Goal: Task Accomplishment & Management: Manage account settings

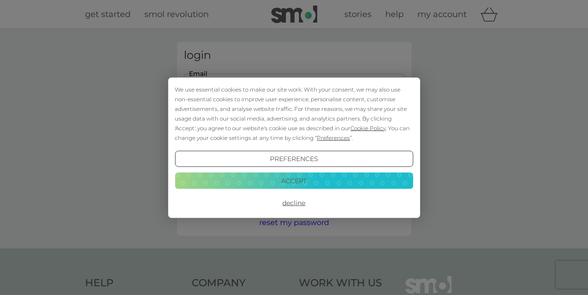
type input "[PERSON_NAME][EMAIL_ADDRESS][PERSON_NAME][DOMAIN_NAME]"
click at [273, 178] on button "Accept" at bounding box center [294, 180] width 238 height 17
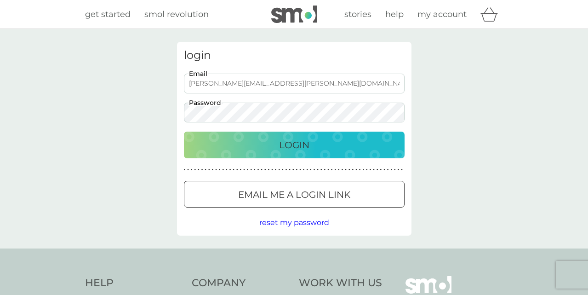
click at [296, 141] on p "Login" at bounding box center [294, 144] width 30 height 15
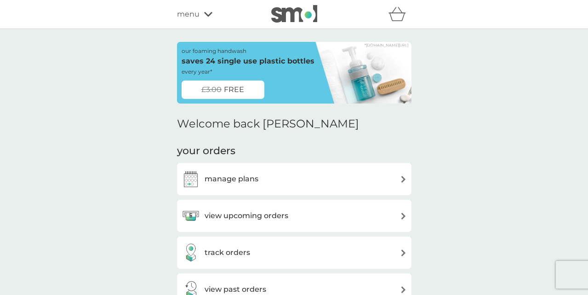
click at [362, 182] on div "manage plans" at bounding box center [294, 179] width 225 height 18
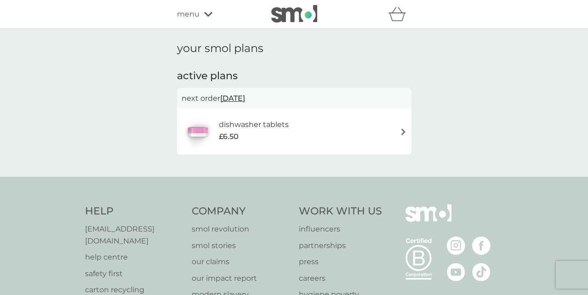
click at [245, 96] on span "3 Jan 2026" at bounding box center [232, 98] width 25 height 18
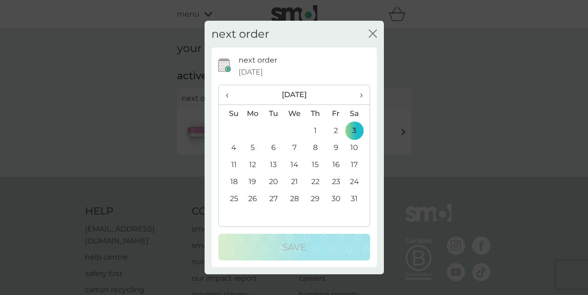
click at [361, 96] on span "›" at bounding box center [357, 94] width 9 height 19
click at [295, 149] on td "4" at bounding box center [294, 147] width 21 height 17
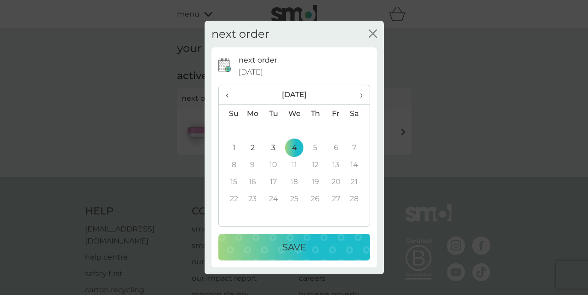
click at [277, 253] on div "Save" at bounding box center [293, 246] width 133 height 15
